Goal: Find specific page/section: Find specific page/section

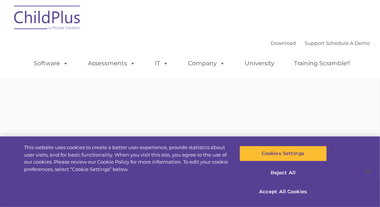
type input ""
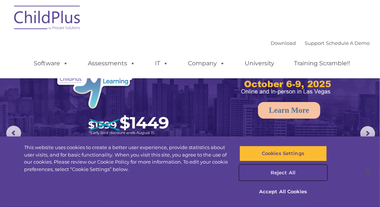
click at [279, 172] on button "Reject All" at bounding box center [282, 173] width 87 height 16
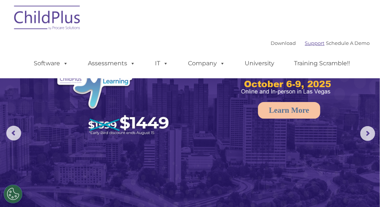
click at [305, 44] on link "Support" at bounding box center [315, 43] width 20 height 6
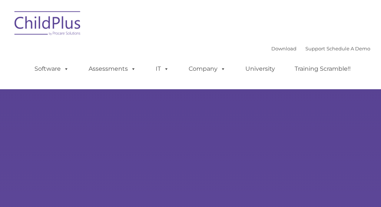
type input ""
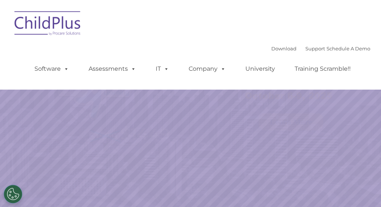
select select "MEDIUM"
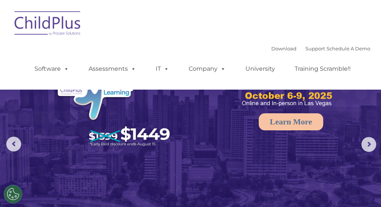
click at [36, 26] on img at bounding box center [48, 24] width 74 height 37
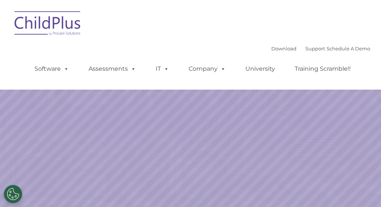
select select "MEDIUM"
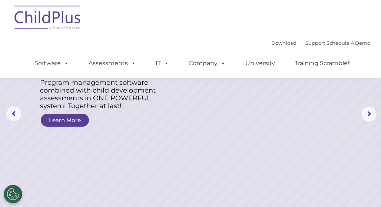
scroll to position [25, 0]
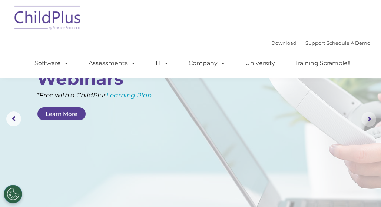
click at [369, 119] on rs-arrow at bounding box center [368, 119] width 15 height 15
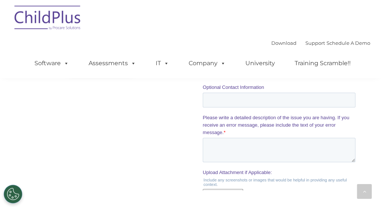
scroll to position [746, 0]
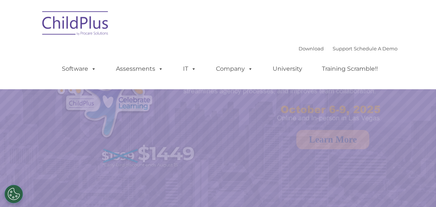
select select "MEDIUM"
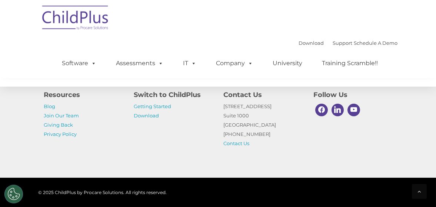
scroll to position [941, 0]
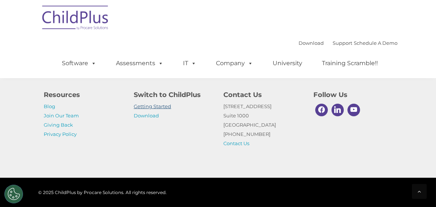
click at [163, 107] on link "Getting Started" at bounding box center [152, 106] width 37 height 6
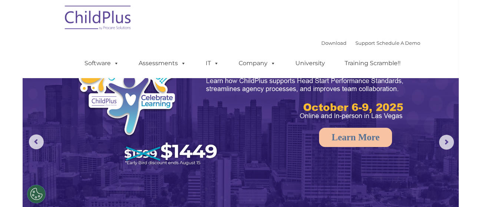
scroll to position [0, 0]
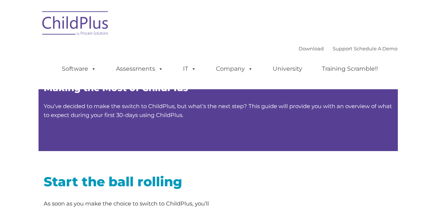
type input ""
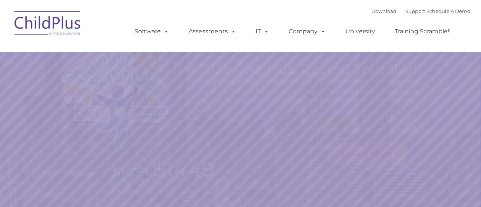
select select "MEDIUM"
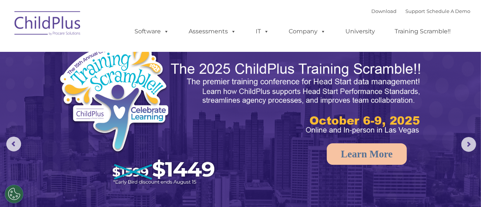
click at [55, 29] on img at bounding box center [48, 24] width 74 height 37
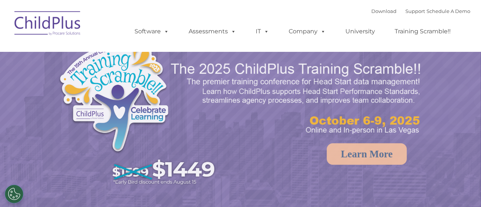
select select "MEDIUM"
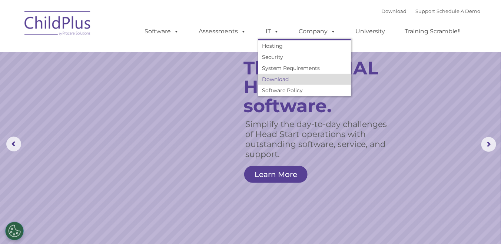
click at [272, 80] on link "Download" at bounding box center [304, 79] width 93 height 11
